Goal: Transaction & Acquisition: Register for event/course

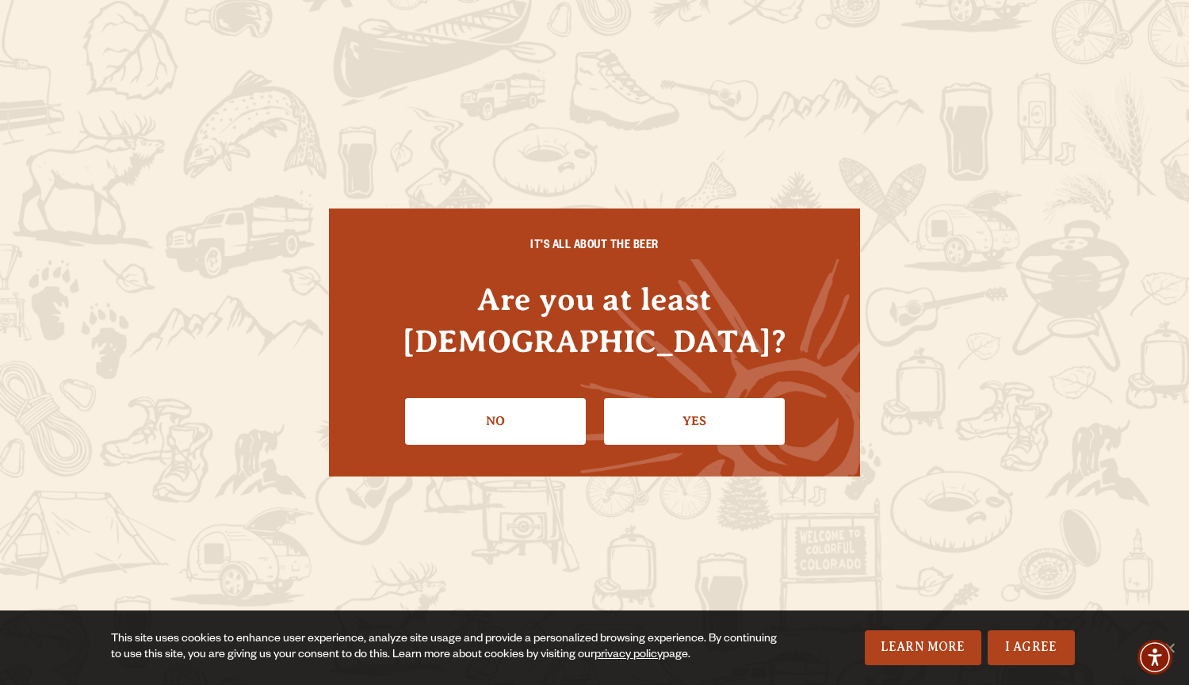
click at [587, 389] on ul "No Yes" at bounding box center [595, 415] width 468 height 58
click at [627, 406] on link "Yes" at bounding box center [694, 421] width 181 height 46
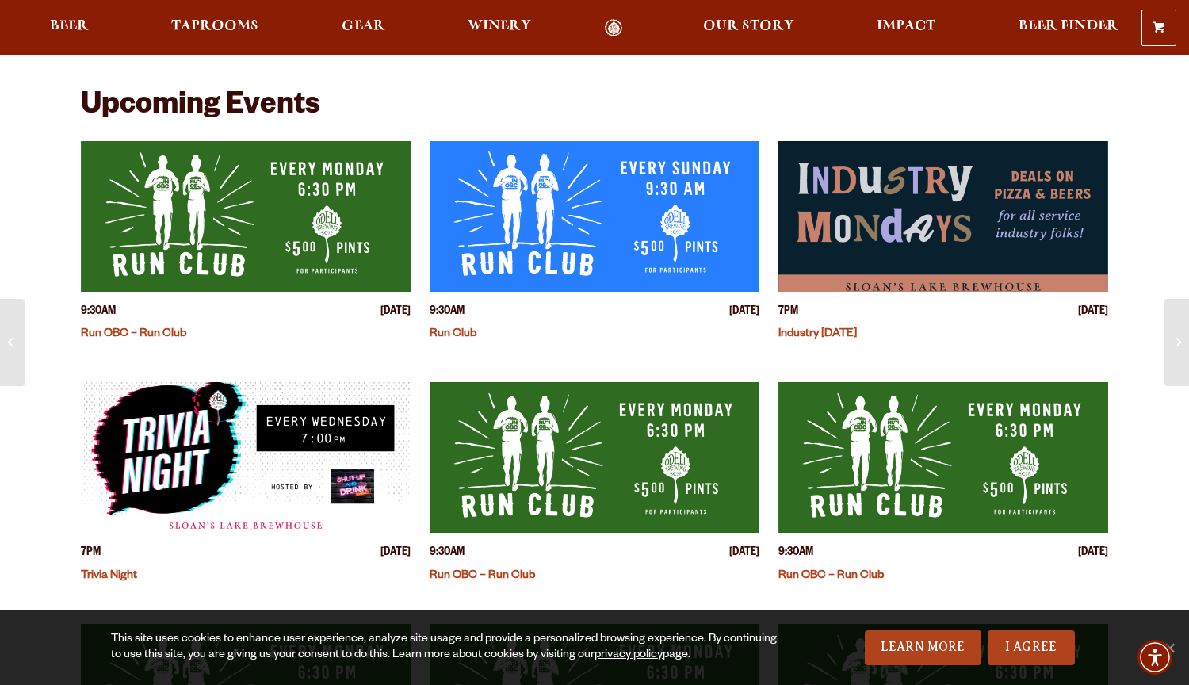
scroll to position [342, 0]
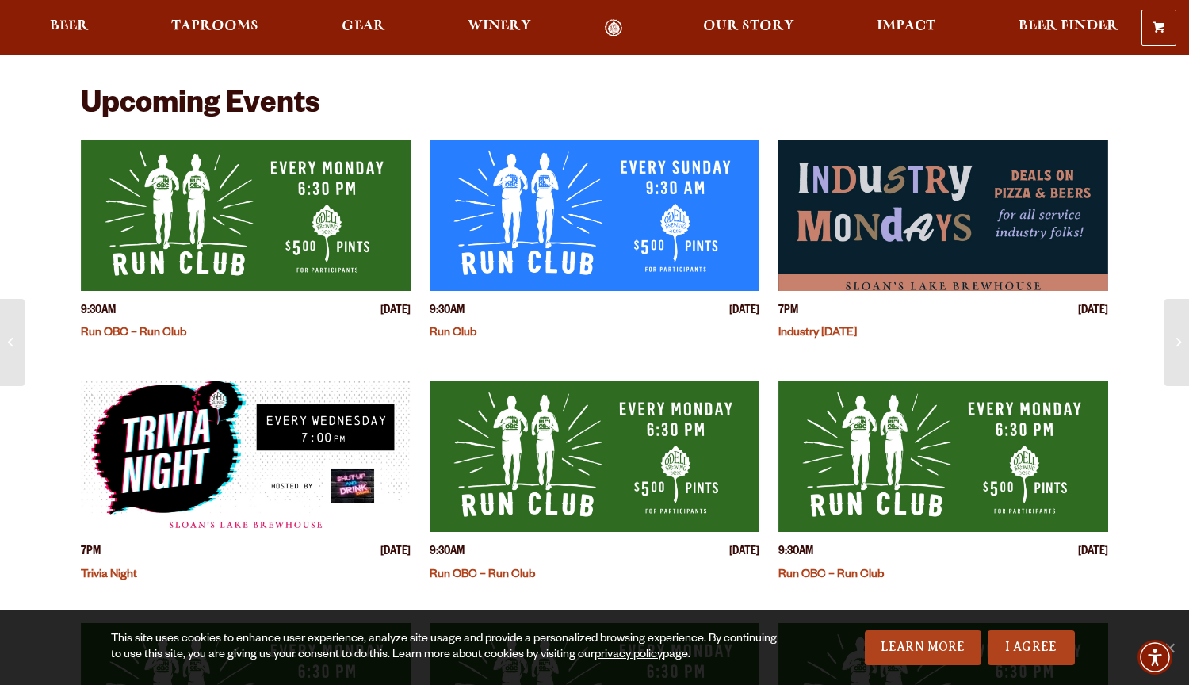
click at [212, 220] on img "View event details" at bounding box center [246, 215] width 330 height 151
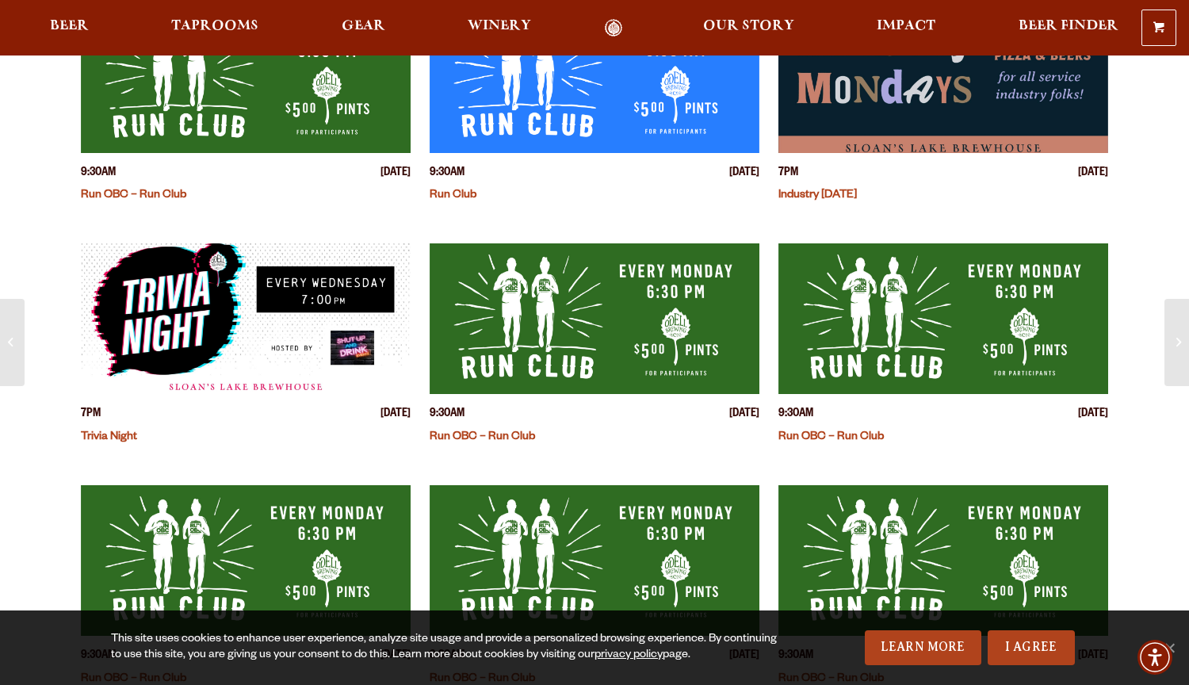
scroll to position [204, 0]
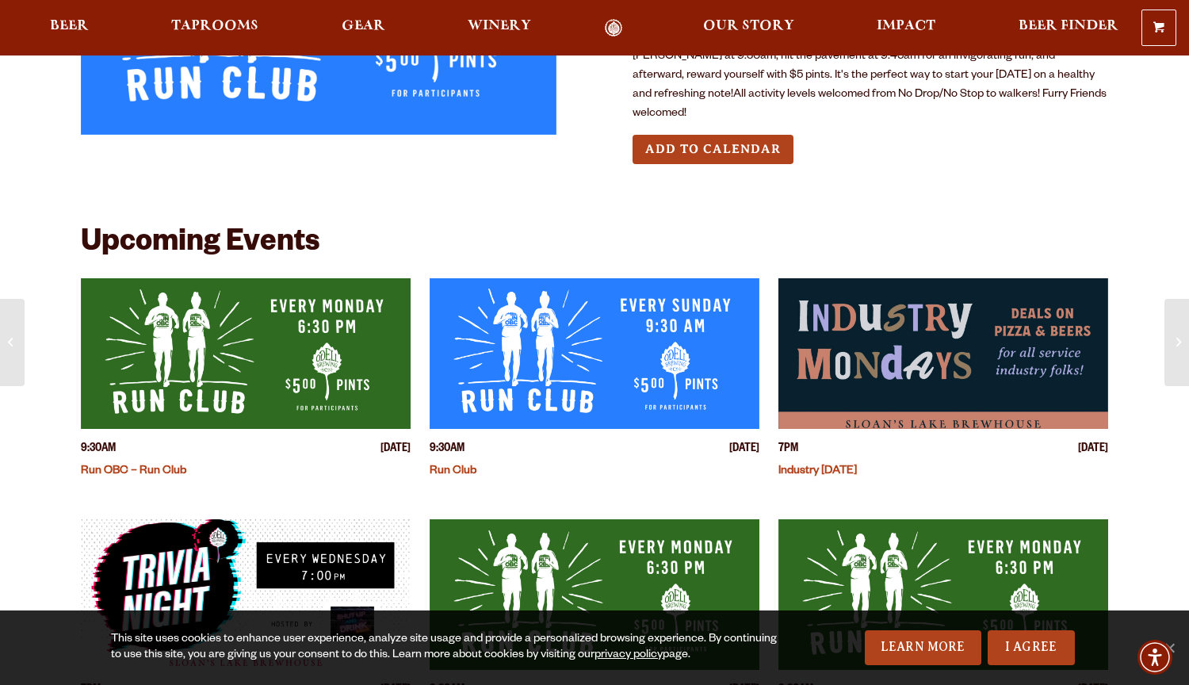
click at [533, 319] on img "View event details" at bounding box center [594, 353] width 330 height 151
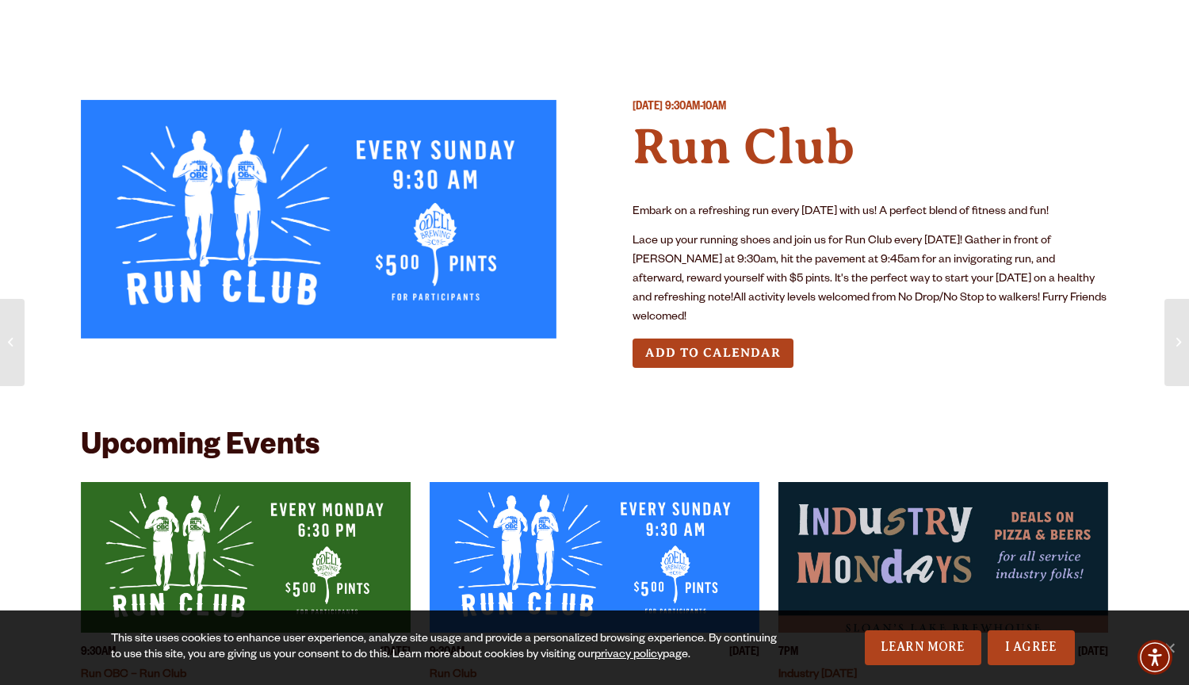
scroll to position [0, 0]
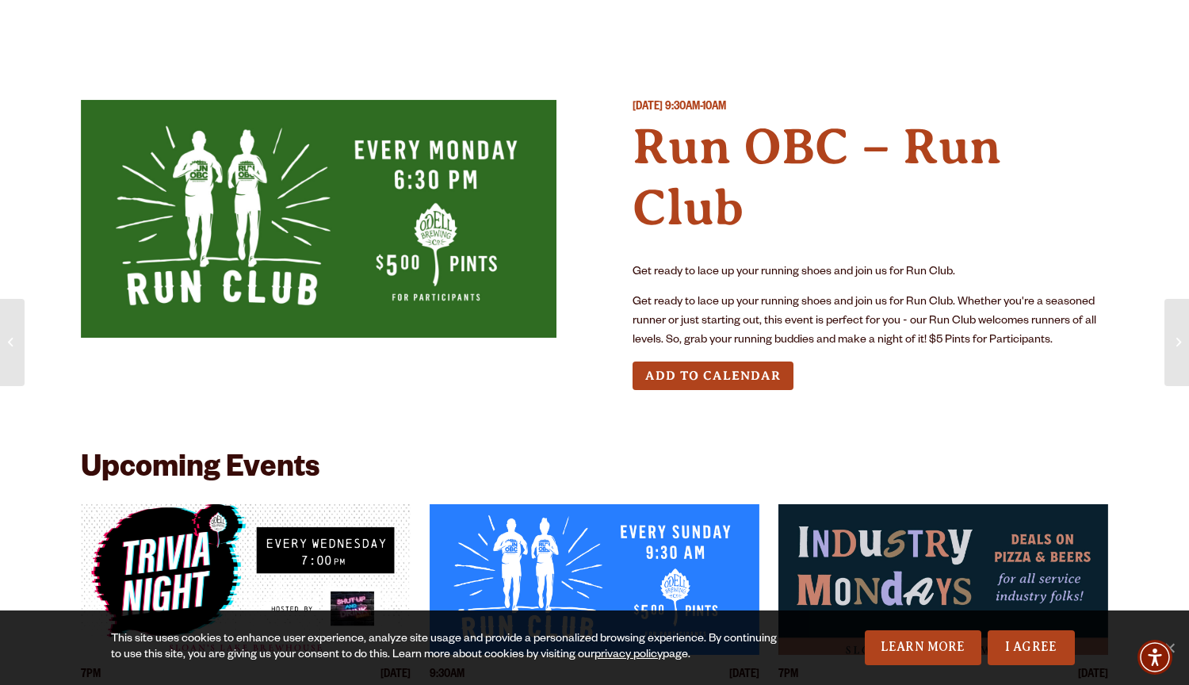
click at [720, 340] on p "Get ready to lace up your running shoes and join us for Run Club. Whether you'r…" at bounding box center [869, 321] width 475 height 57
click at [731, 372] on button "Add to Calendar" at bounding box center [712, 375] width 161 height 29
click at [323, 250] on img at bounding box center [318, 219] width 475 height 238
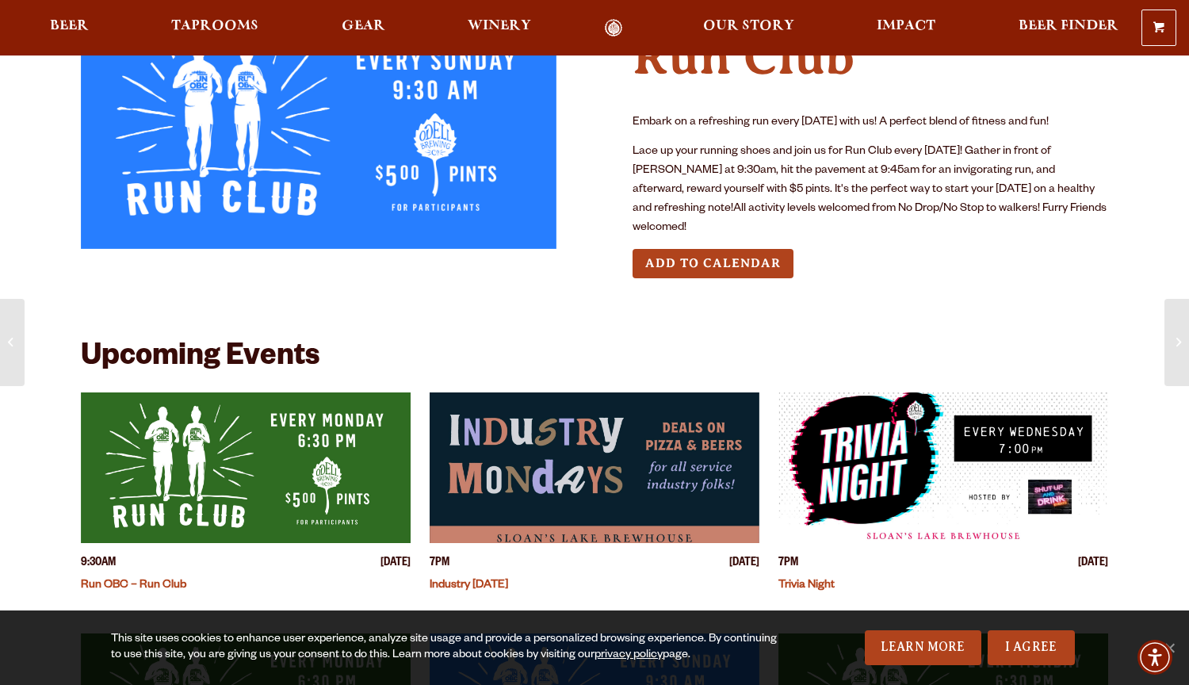
scroll to position [92, 0]
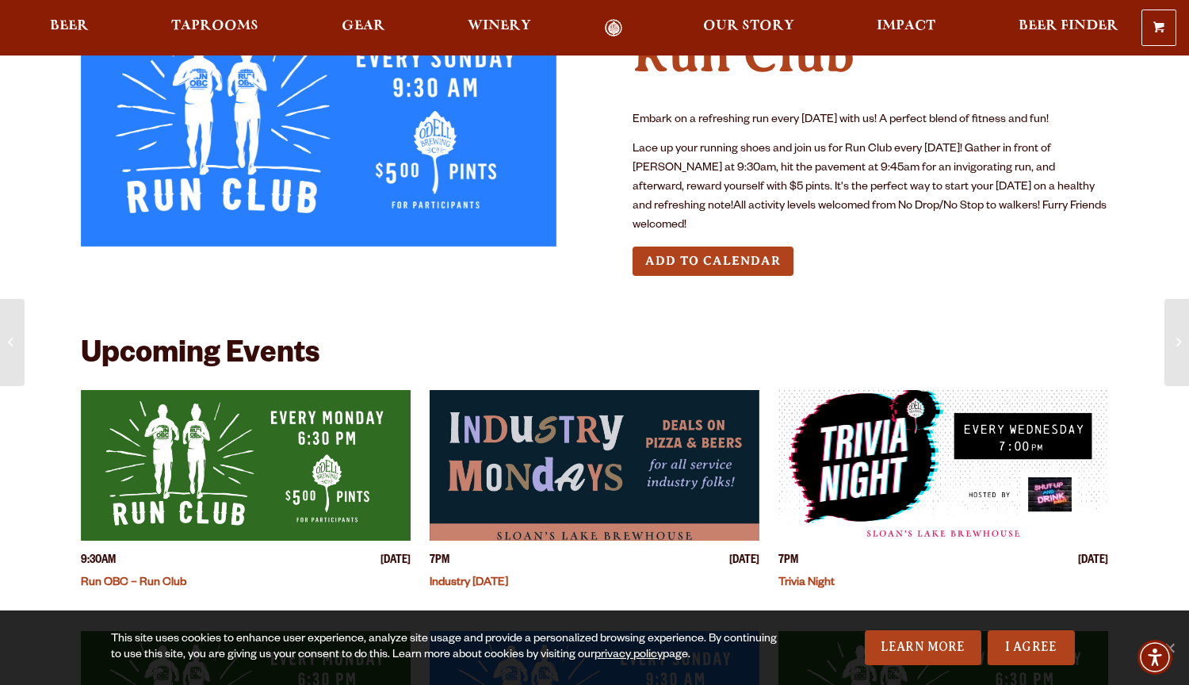
click at [203, 470] on img "View event details" at bounding box center [246, 465] width 330 height 151
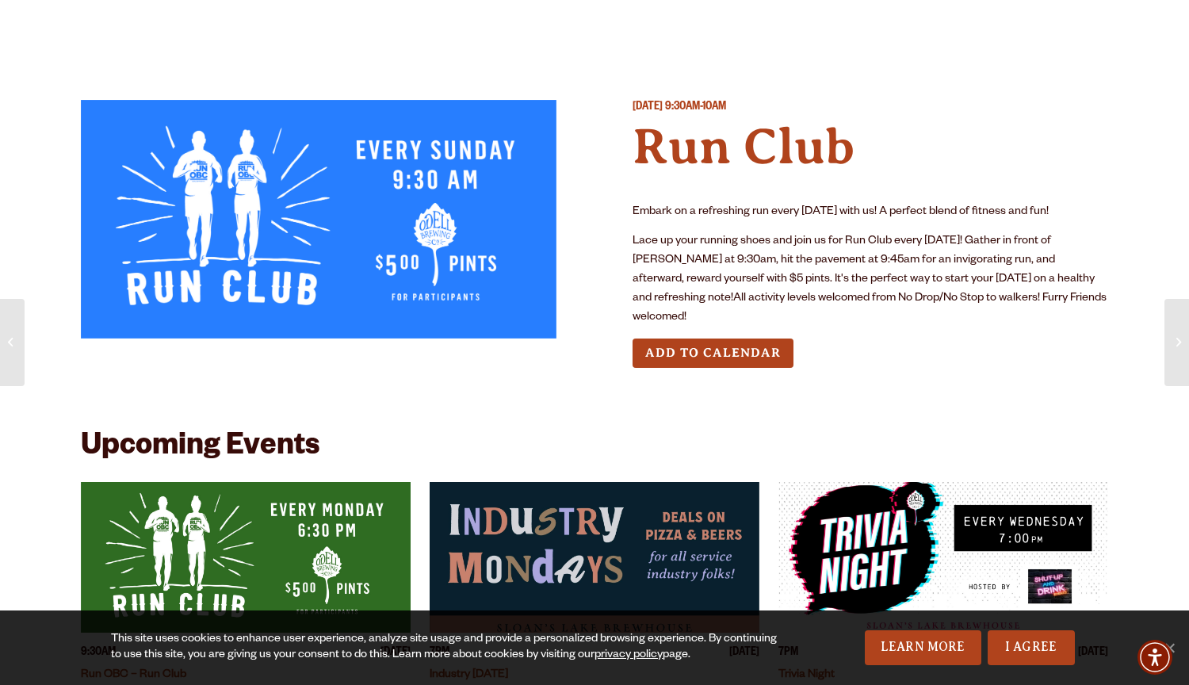
scroll to position [0, 0]
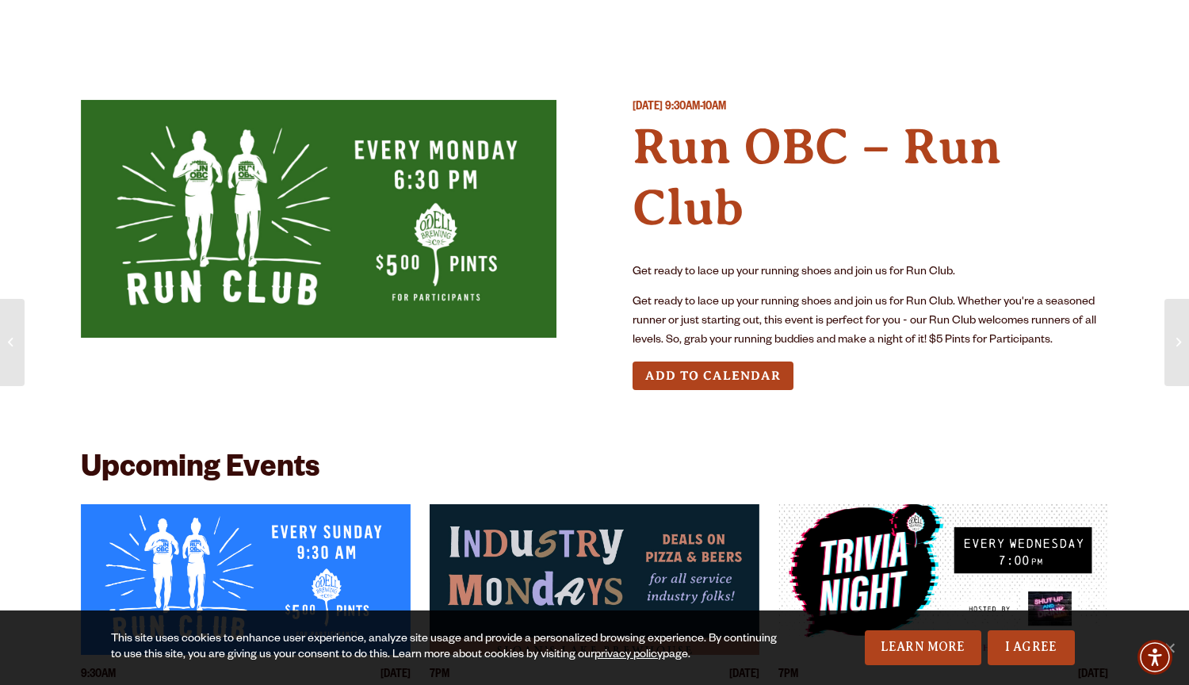
click at [694, 371] on button "Add to Calendar" at bounding box center [712, 375] width 161 height 29
